Goal: Task Accomplishment & Management: Use online tool/utility

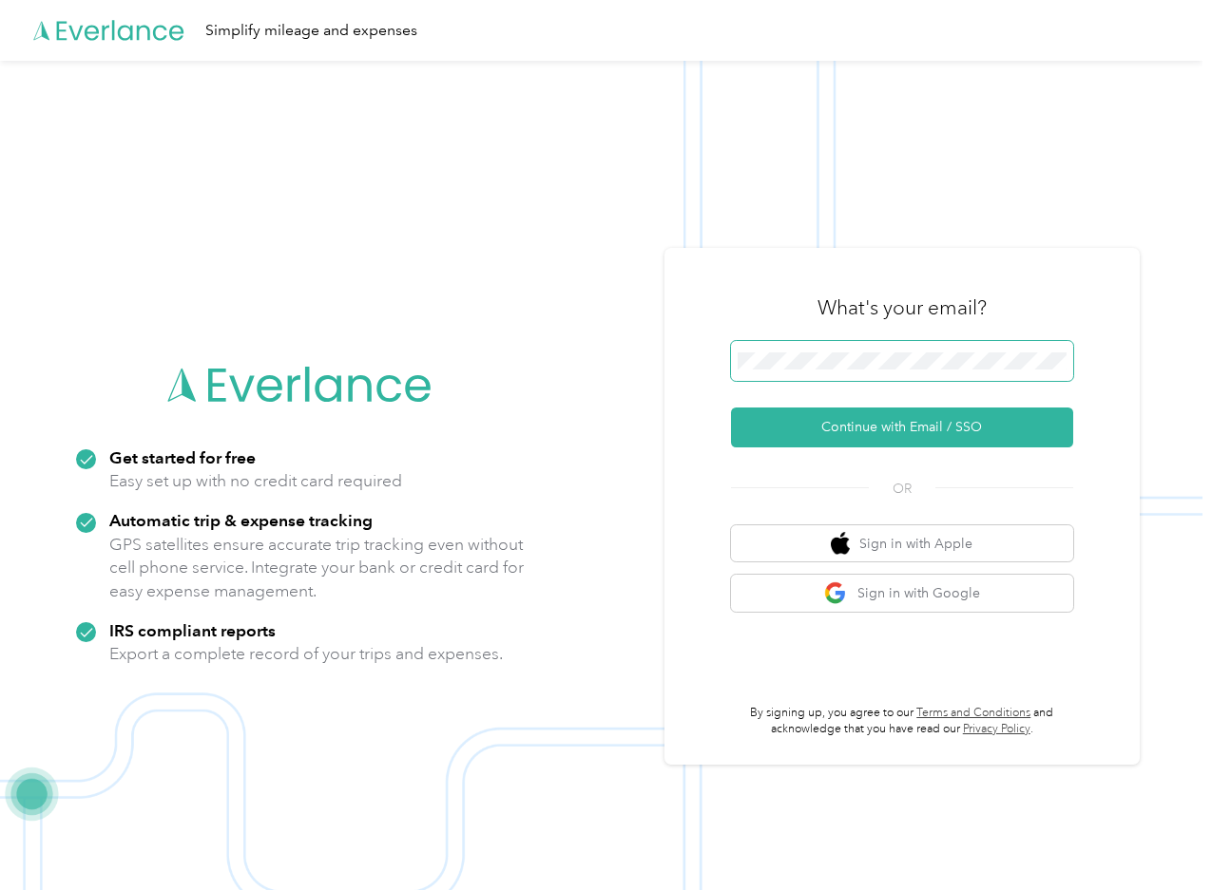
click at [926, 376] on span at bounding box center [902, 361] width 342 height 40
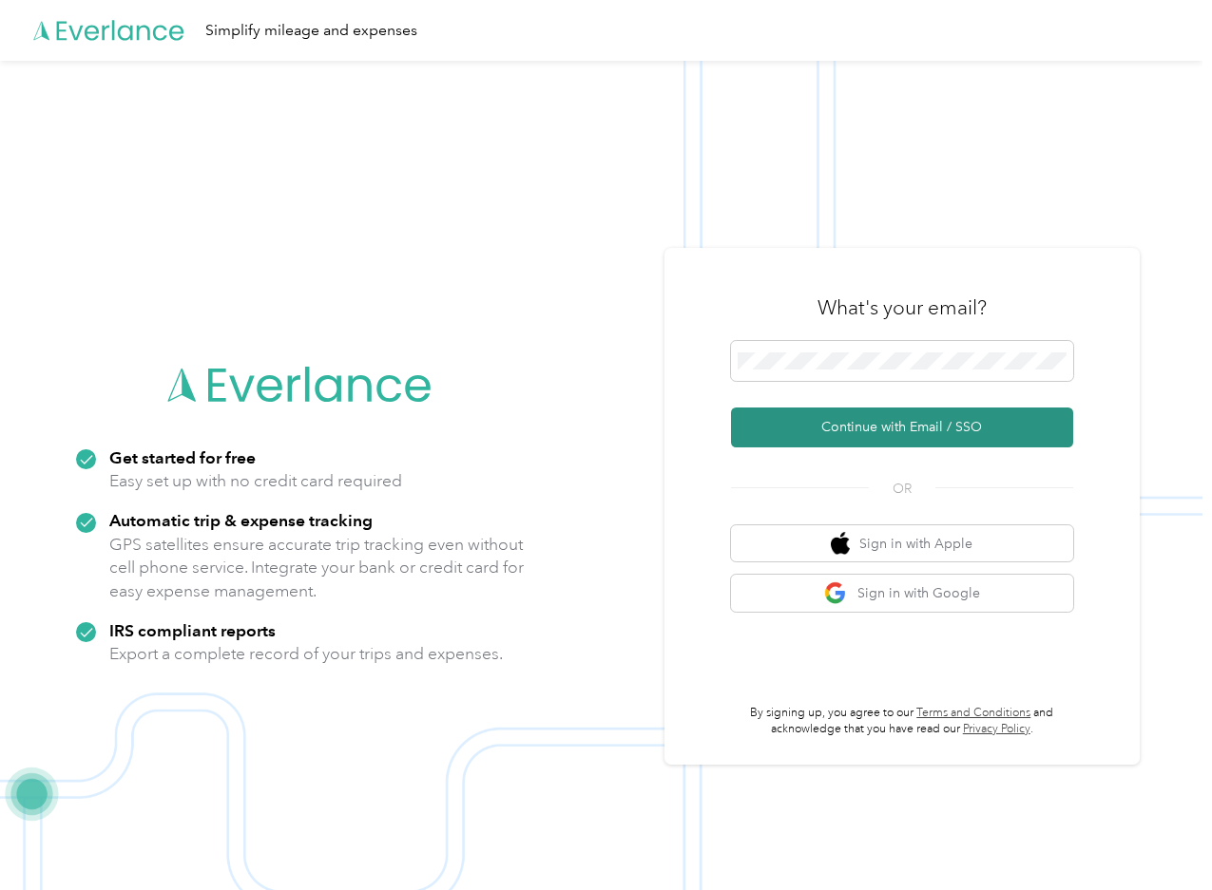
click at [901, 422] on button "Continue with Email / SSO" at bounding box center [902, 428] width 342 height 40
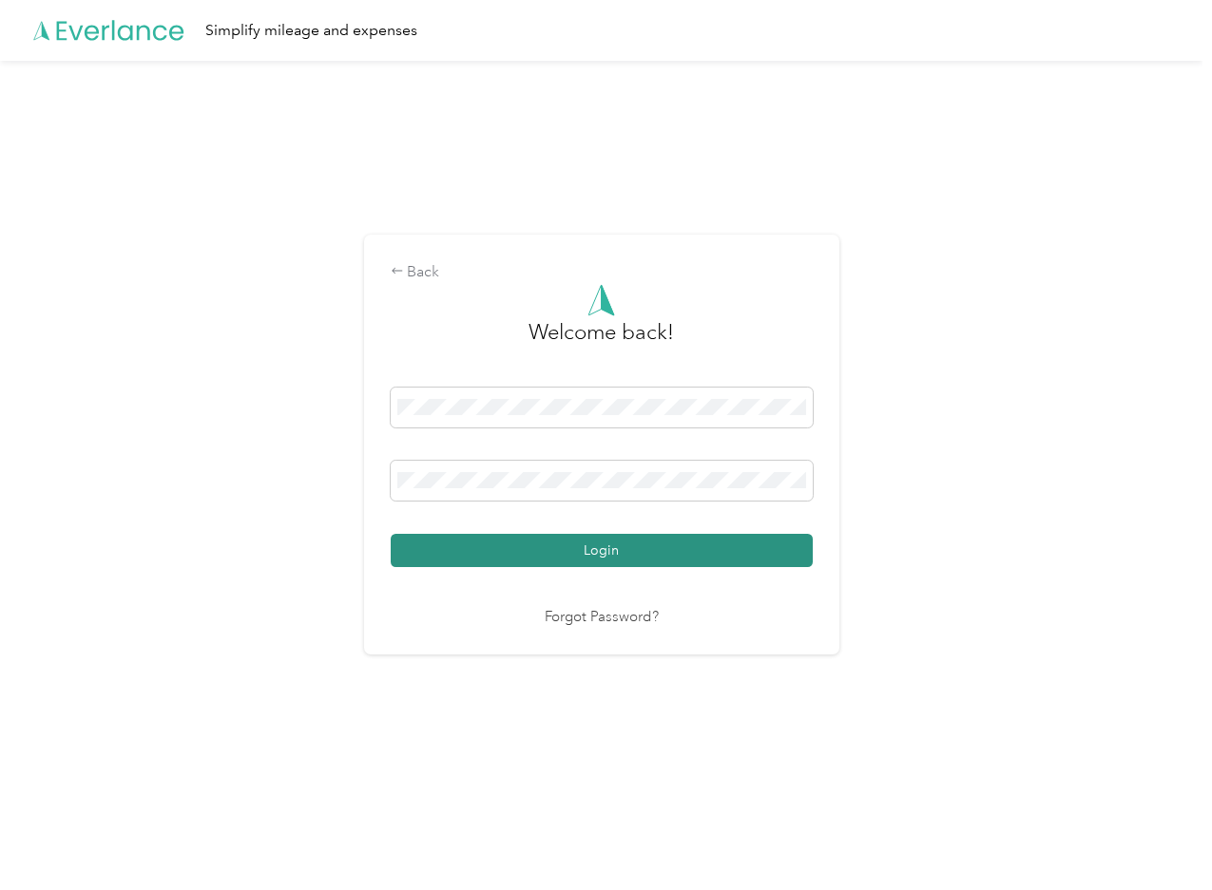
click at [568, 545] on button "Login" at bounding box center [602, 550] width 422 height 33
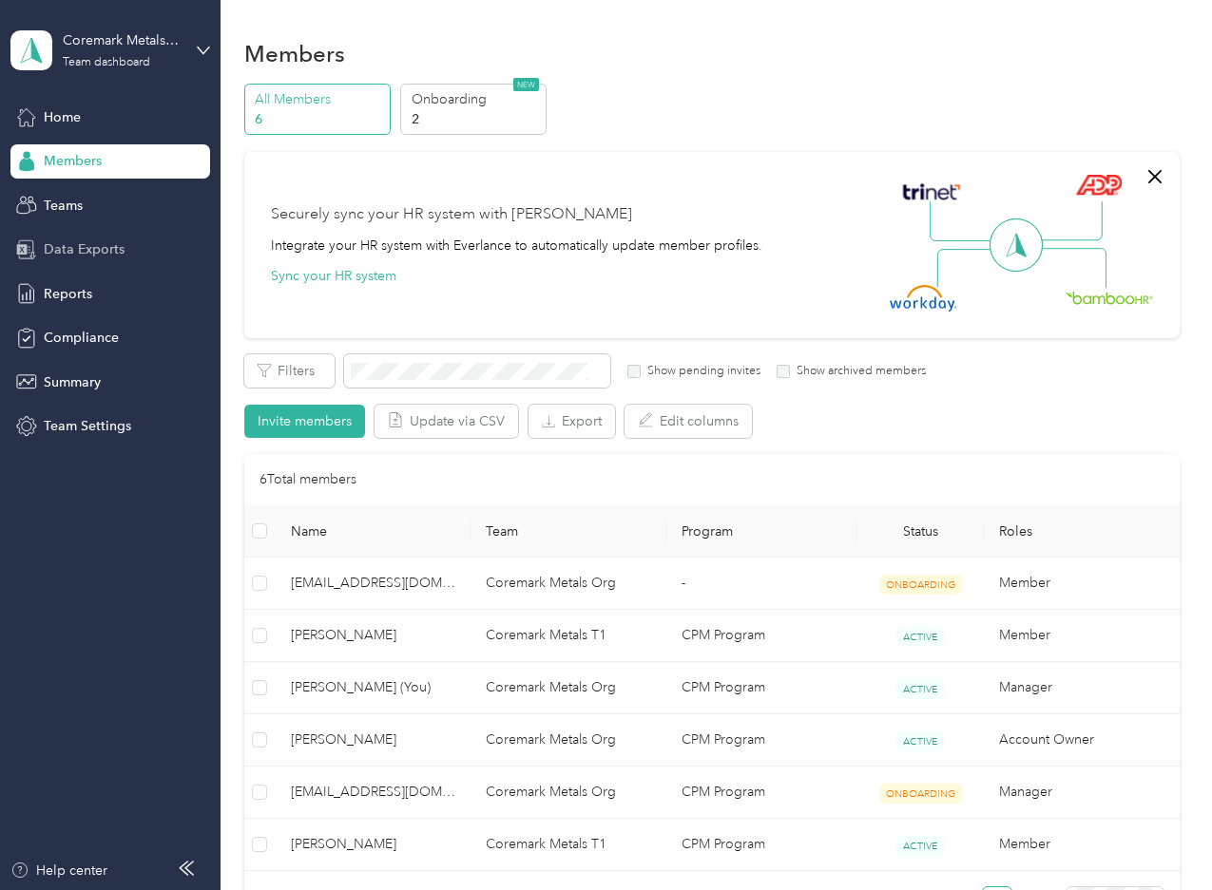
click at [73, 247] on span "Data Exports" at bounding box center [84, 249] width 81 height 20
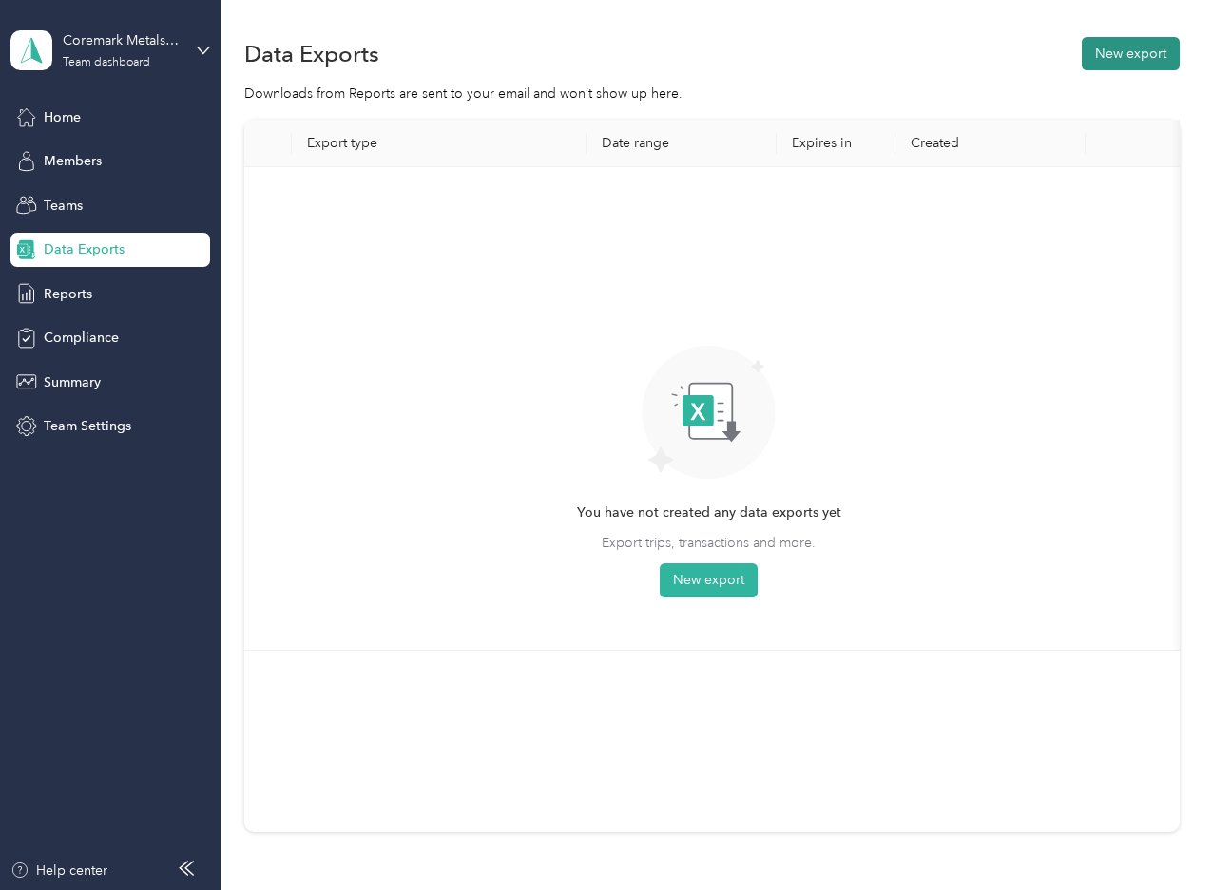
click at [1138, 52] on button "New export" at bounding box center [1130, 53] width 98 height 33
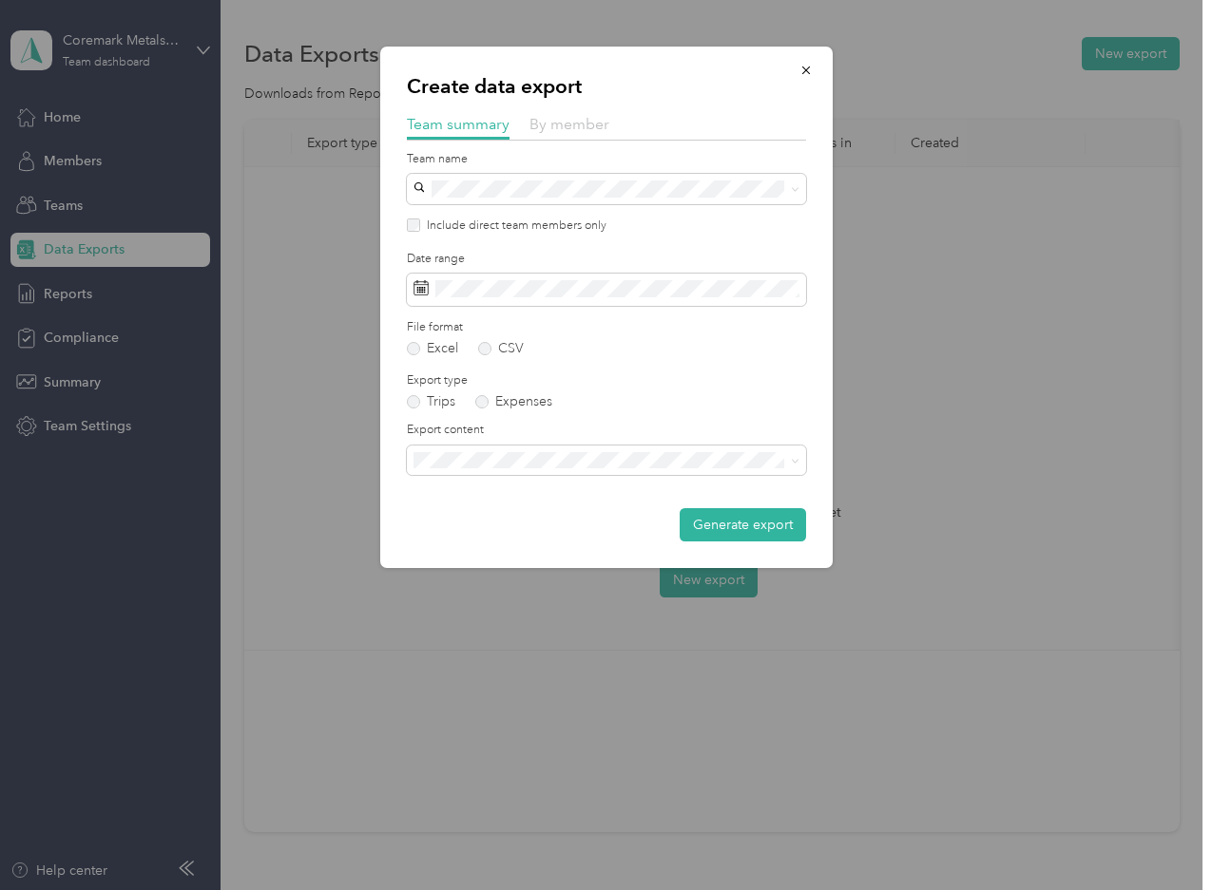
click at [544, 127] on span "By member" at bounding box center [569, 124] width 80 height 18
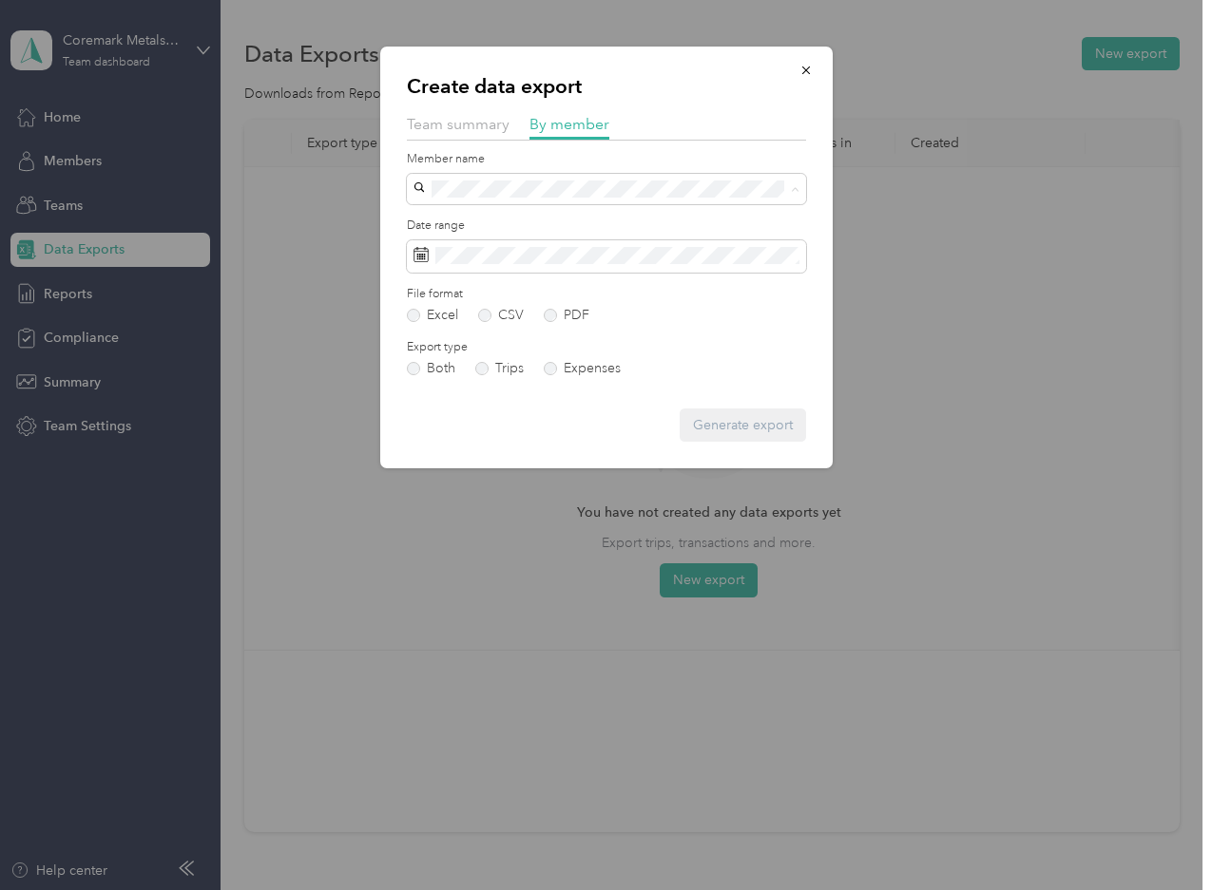
click at [481, 252] on span "[PERSON_NAME]" at bounding box center [472, 256] width 105 height 16
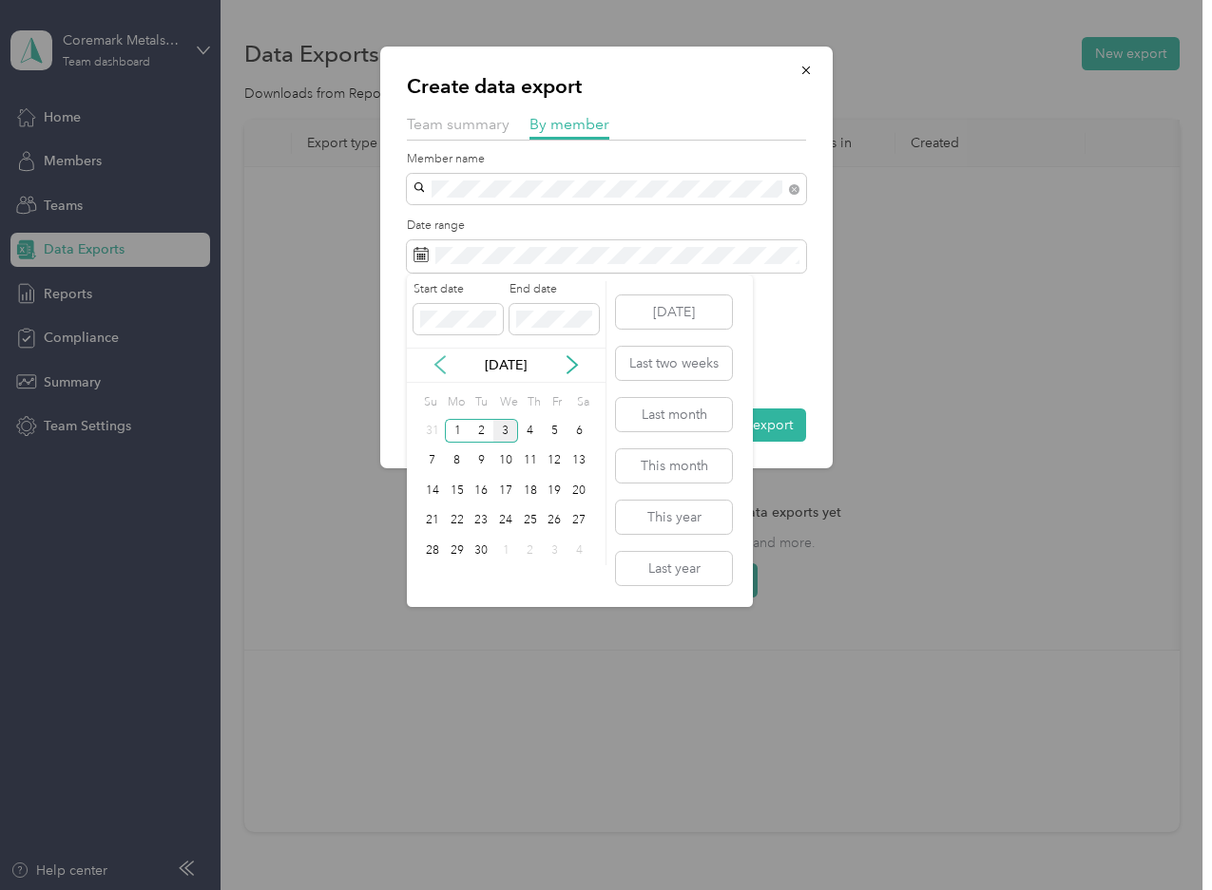
click at [447, 364] on icon at bounding box center [439, 364] width 19 height 19
click at [556, 438] on div "1" at bounding box center [555, 431] width 25 height 24
click at [433, 586] on div "31" at bounding box center [432, 581] width 25 height 24
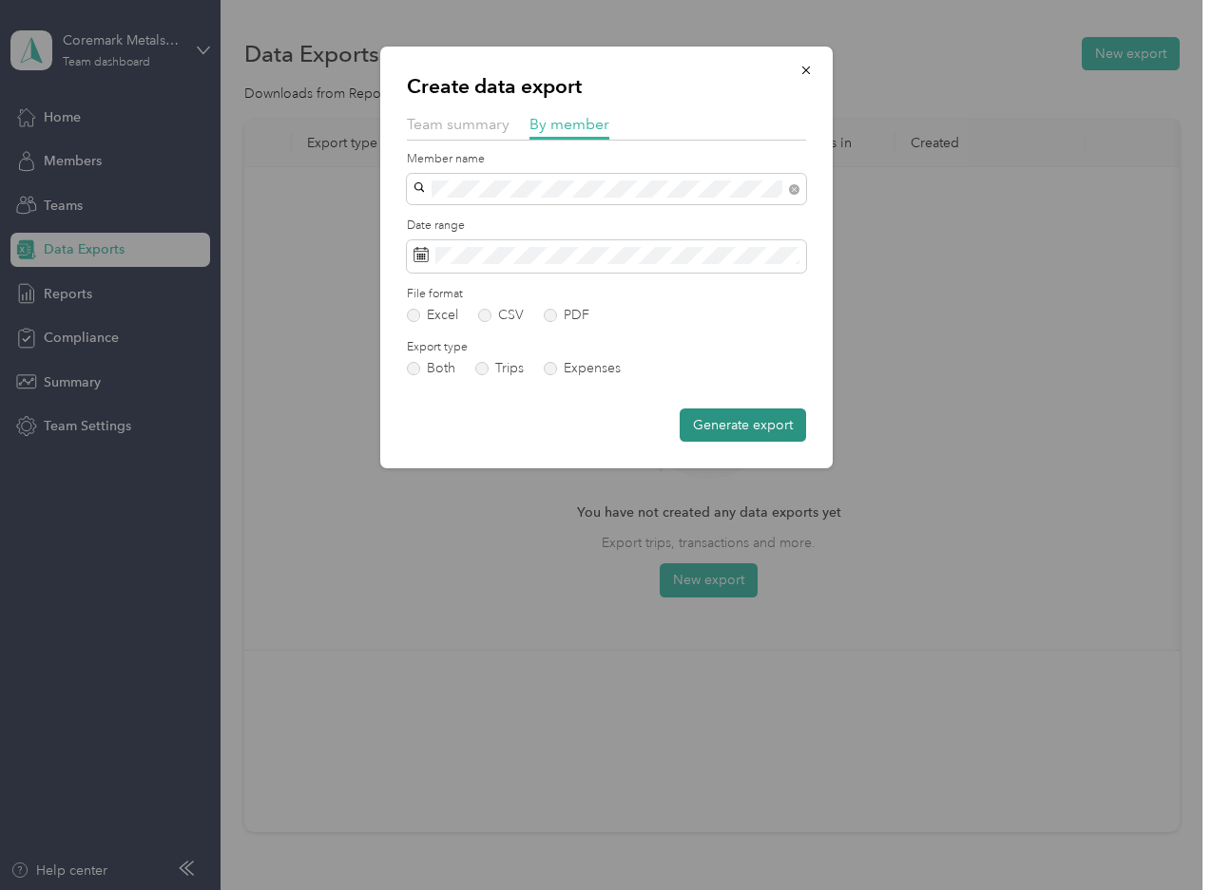
click at [716, 423] on button "Generate export" at bounding box center [742, 425] width 126 height 33
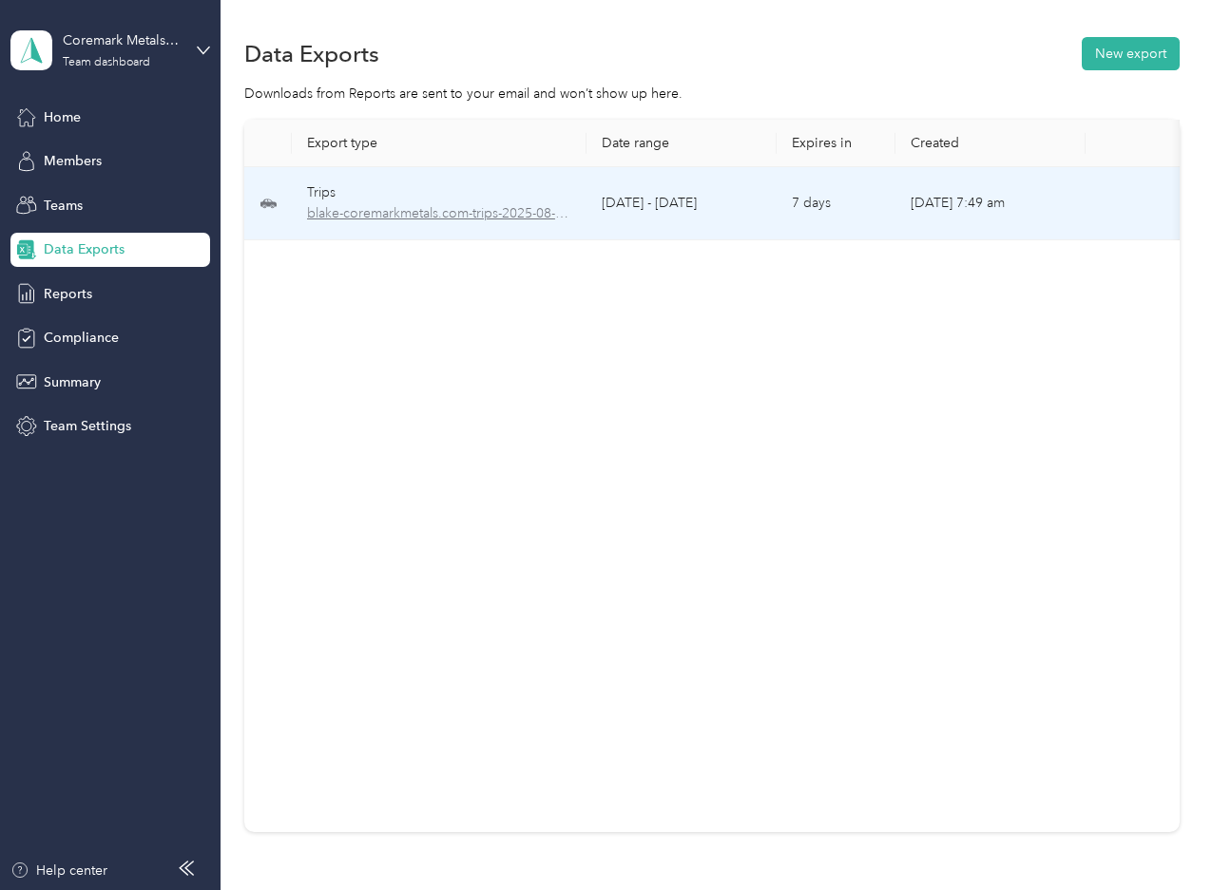
click at [400, 213] on span "blake-coremarkmetals.com-trips-2025-08-01-2025-08-31.xlsx" at bounding box center [439, 213] width 264 height 21
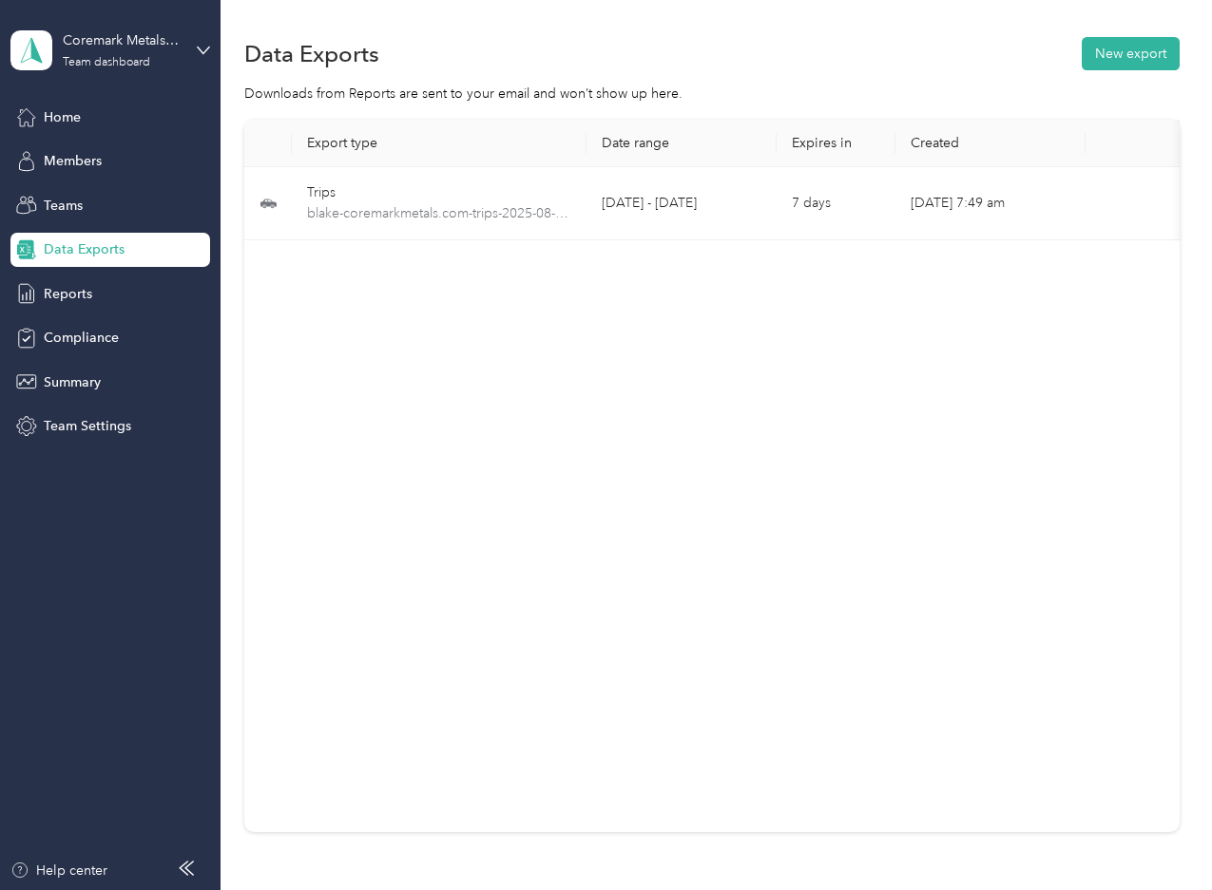
click at [78, 249] on span "Data Exports" at bounding box center [84, 249] width 81 height 20
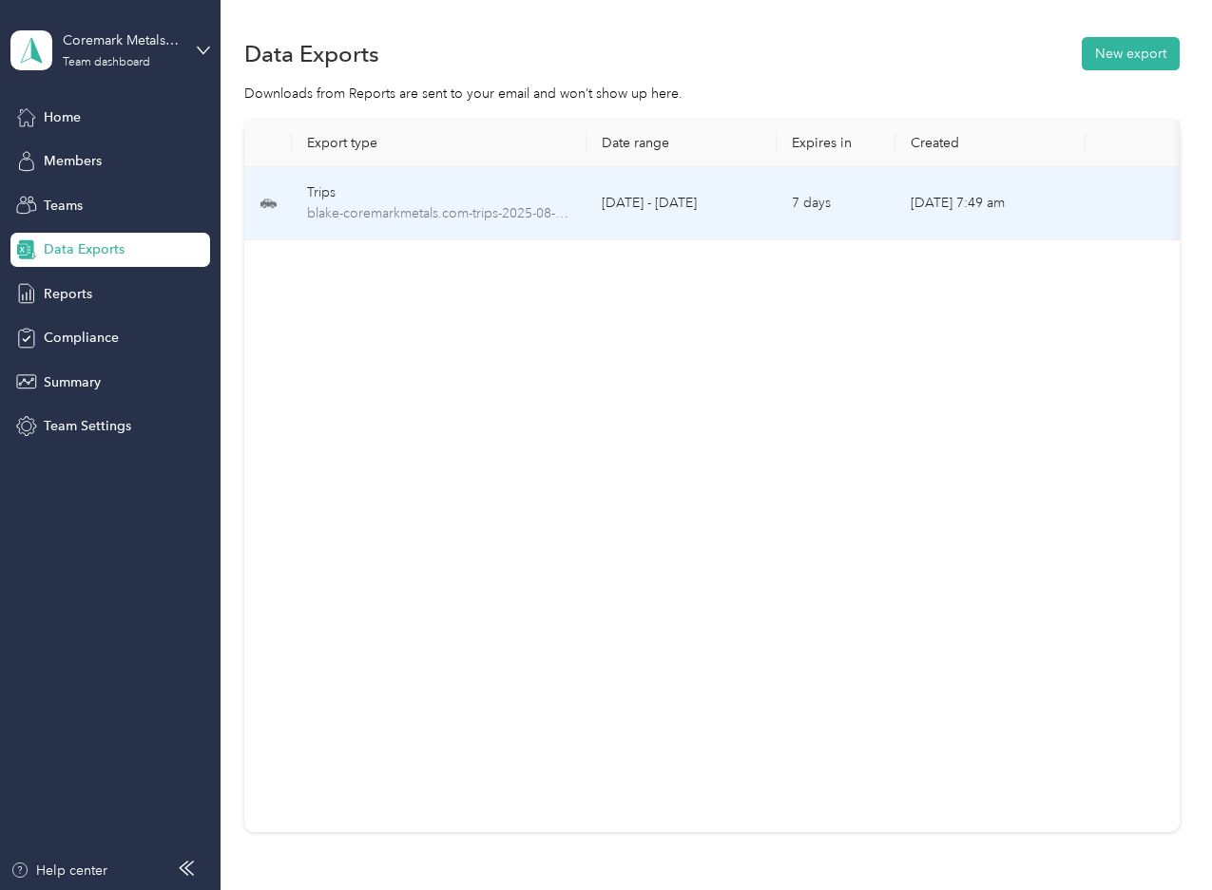
click at [954, 187] on td "[DATE] 7:49 am" at bounding box center [990, 203] width 190 height 73
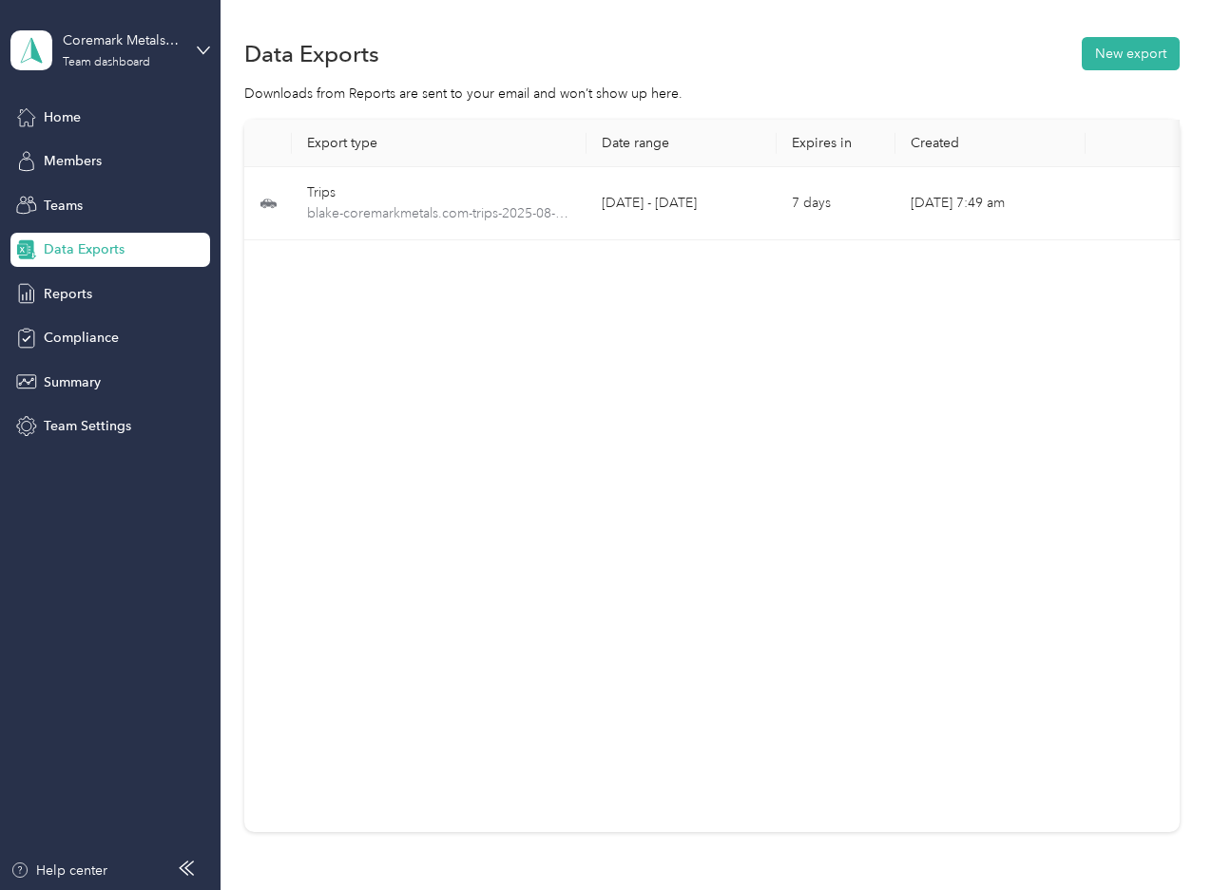
click at [101, 248] on span "Data Exports" at bounding box center [84, 249] width 81 height 20
click at [1154, 49] on button "New export" at bounding box center [1130, 53] width 98 height 33
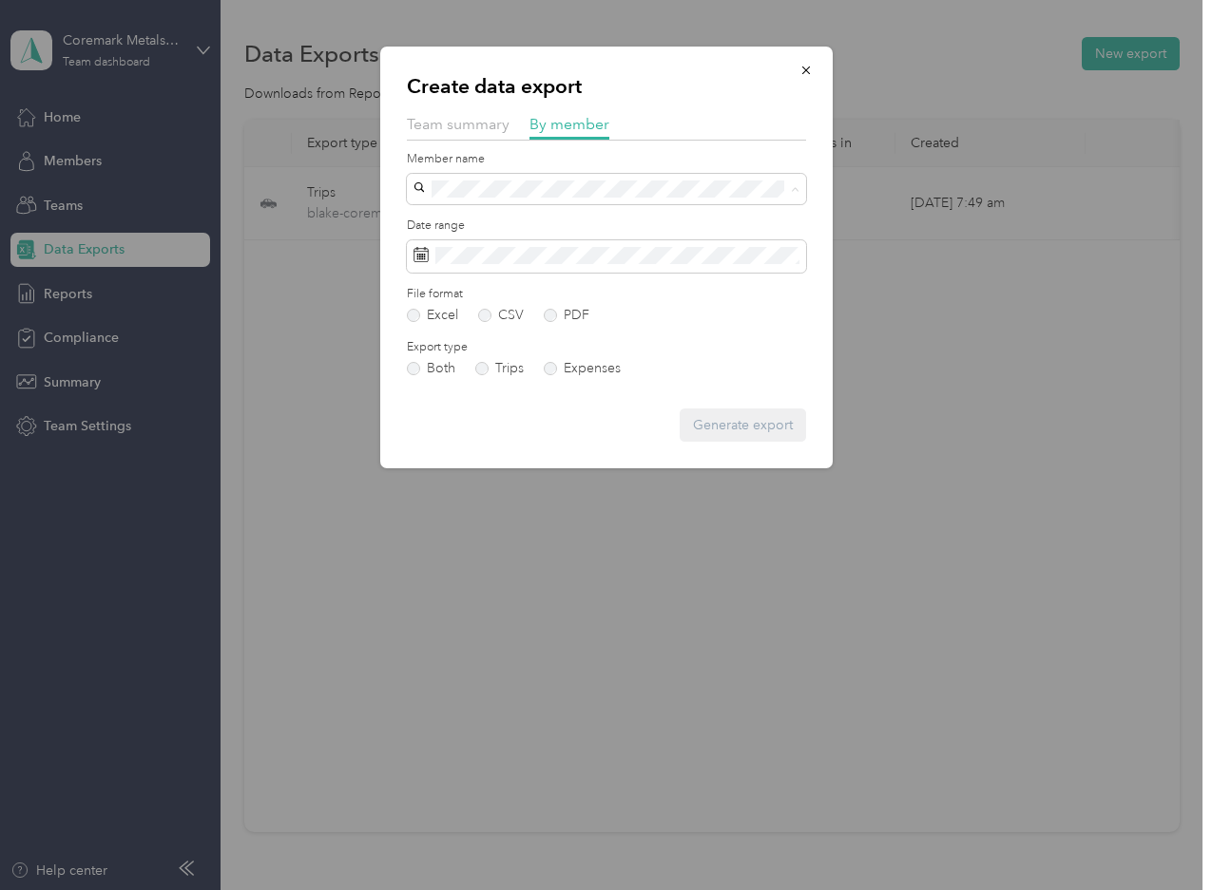
click at [515, 385] on div "[PERSON_NAME]" at bounding box center [606, 389] width 372 height 20
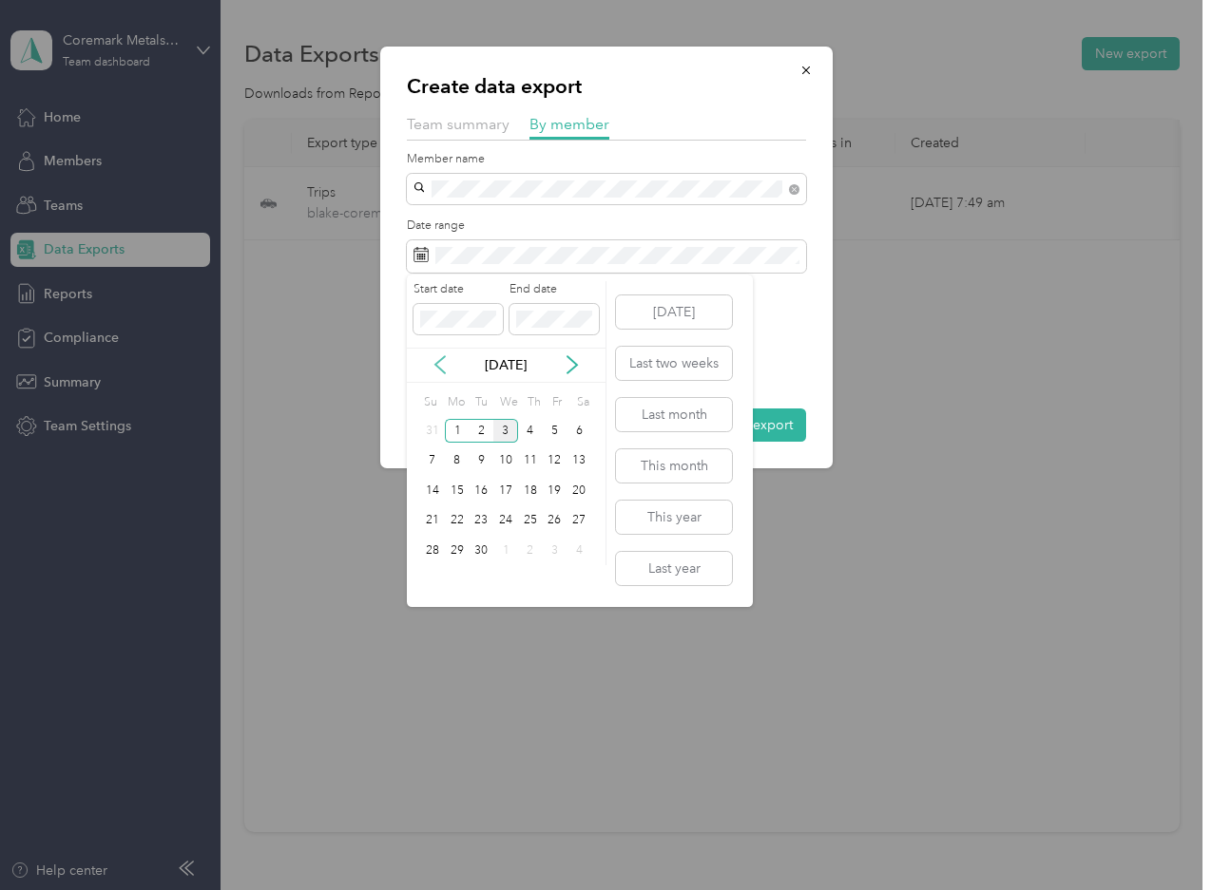
click at [435, 360] on icon at bounding box center [439, 364] width 19 height 19
click at [552, 429] on div "1" at bounding box center [555, 431] width 25 height 24
click at [434, 579] on div "31" at bounding box center [432, 581] width 25 height 24
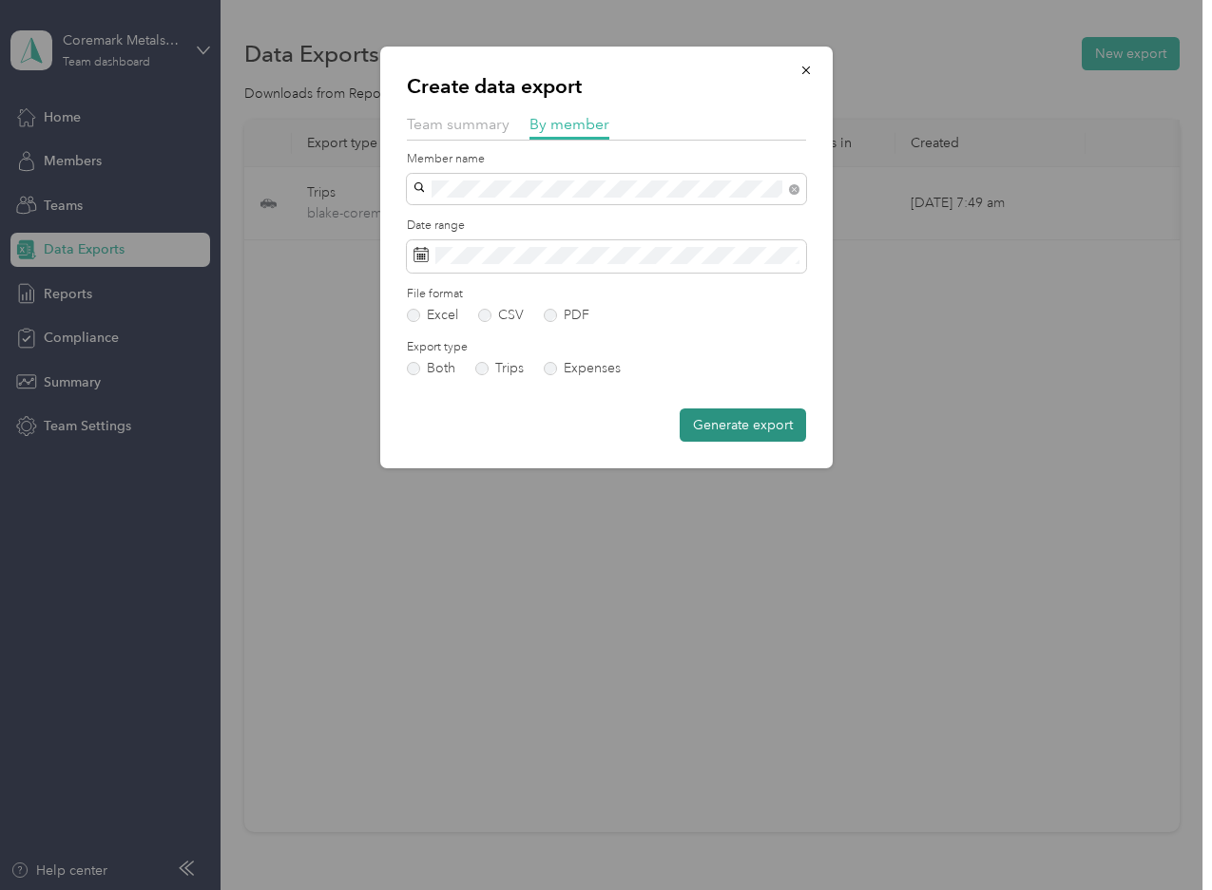
click at [749, 434] on button "Generate export" at bounding box center [742, 425] width 126 height 33
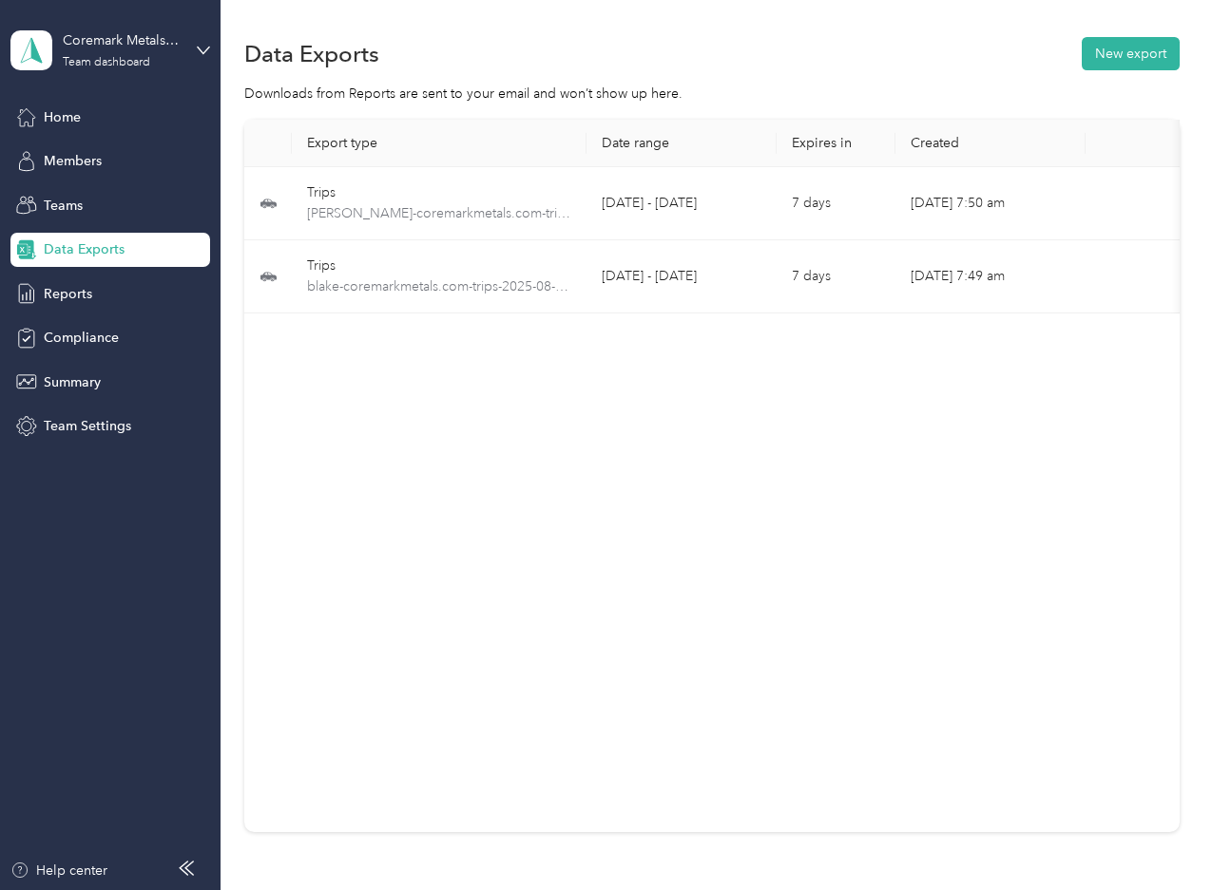
drag, startPoint x: 203, startPoint y: 12, endPoint x: 245, endPoint y: 7, distance: 42.2
click at [204, 12] on div "Coremark Metals Org Team dashboard Home Members Teams Data Exports Reports Comp…" at bounding box center [110, 222] width 200 height 444
